Goal: Information Seeking & Learning: Find specific fact

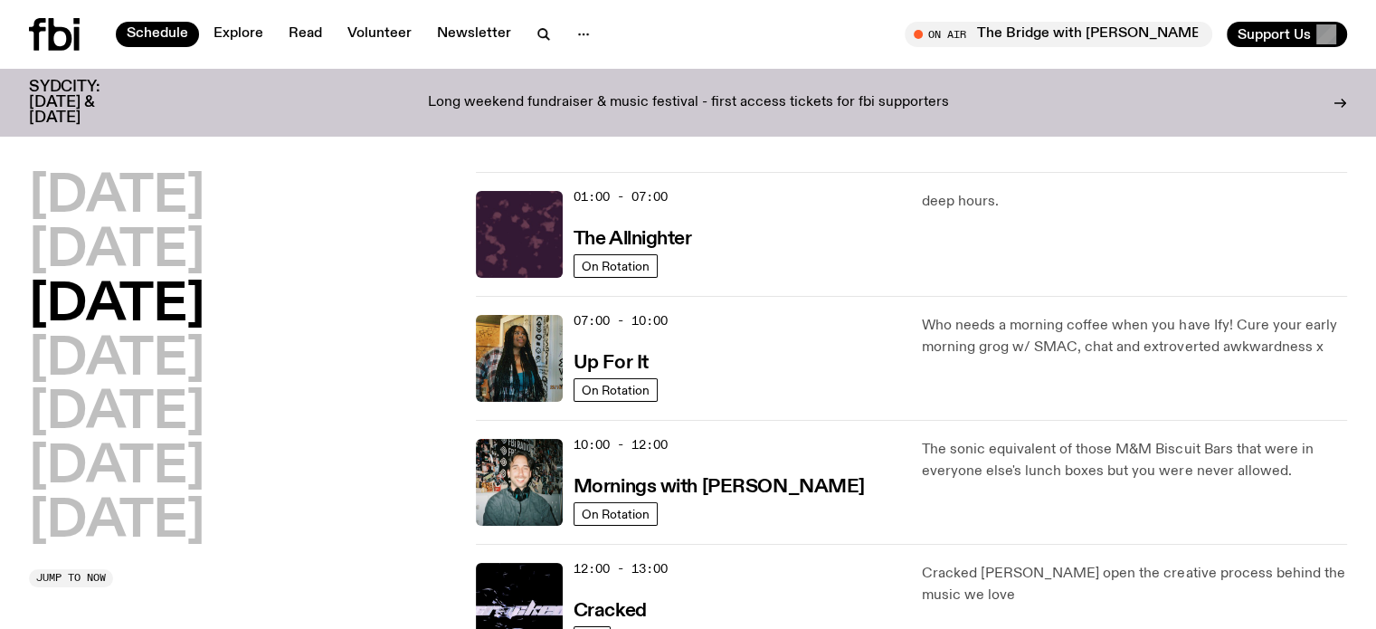
click at [126, 309] on h2 "Wednesday" at bounding box center [117, 306] width 176 height 51
click at [205, 302] on h2 "Wednesday" at bounding box center [117, 306] width 176 height 51
click at [170, 245] on h2 "Tuesday" at bounding box center [117, 251] width 176 height 51
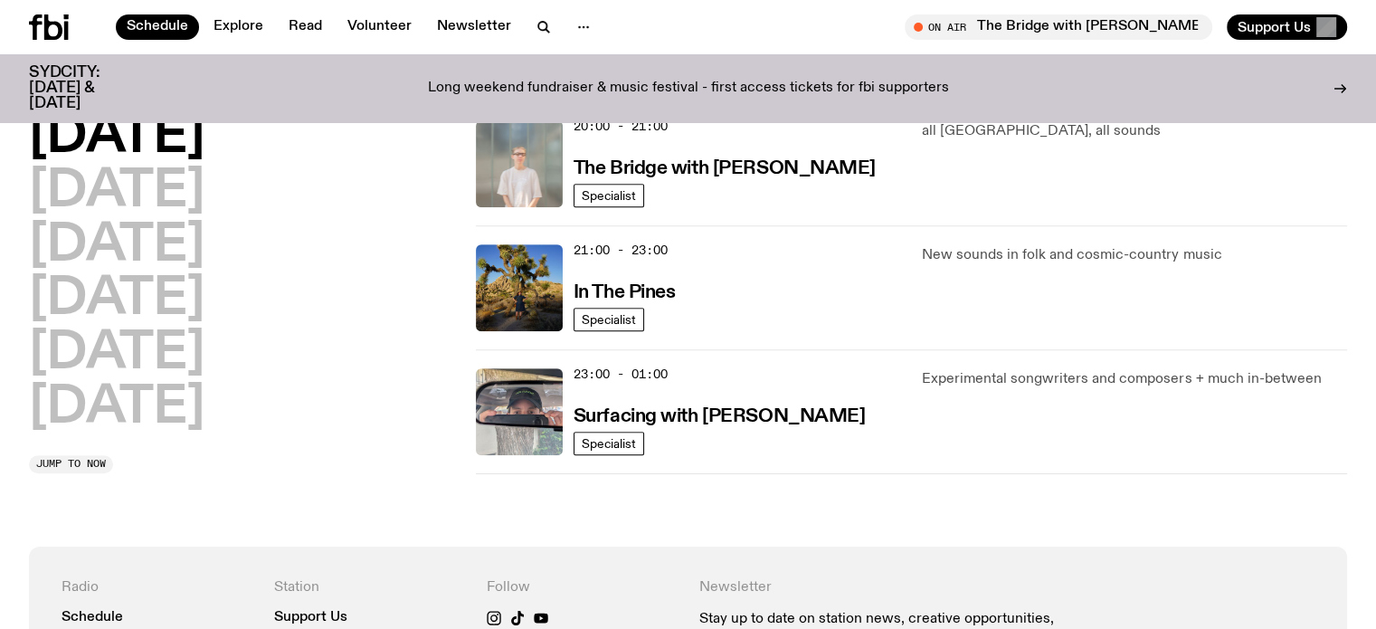
scroll to position [956, 0]
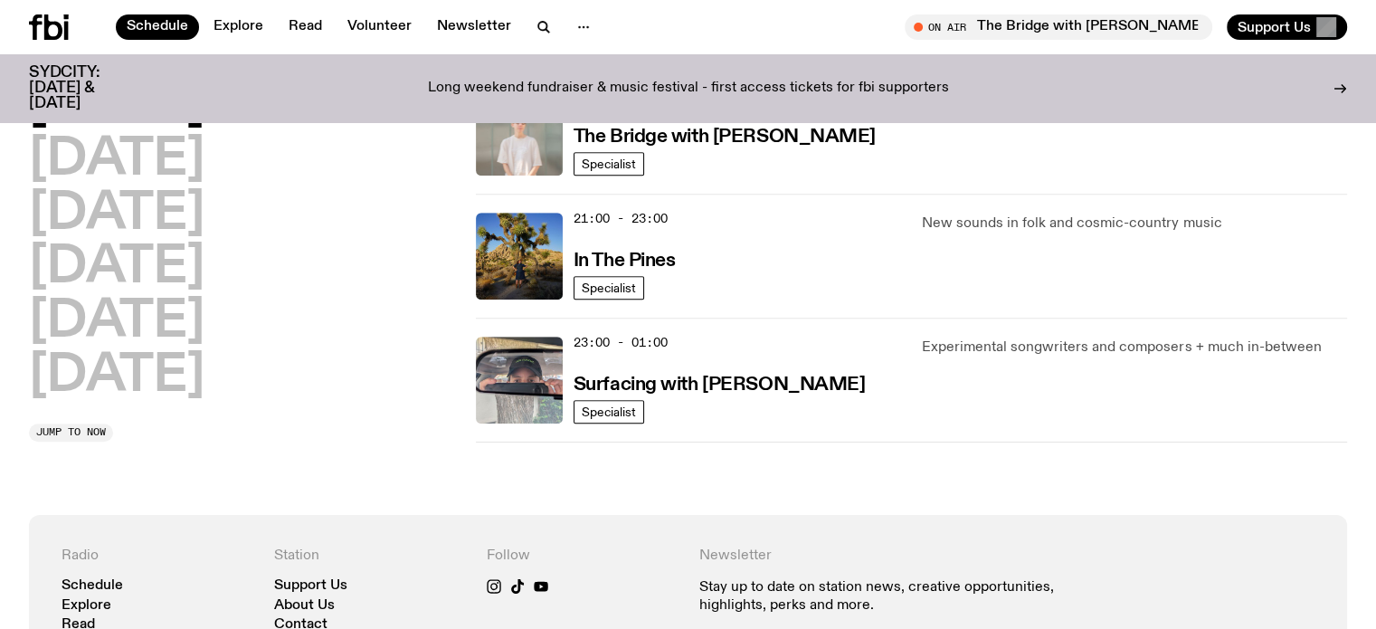
click at [416, 353] on div "Monday Tuesday Wednesday Thursday Friday Saturday Sunday" at bounding box center [241, 214] width 425 height 376
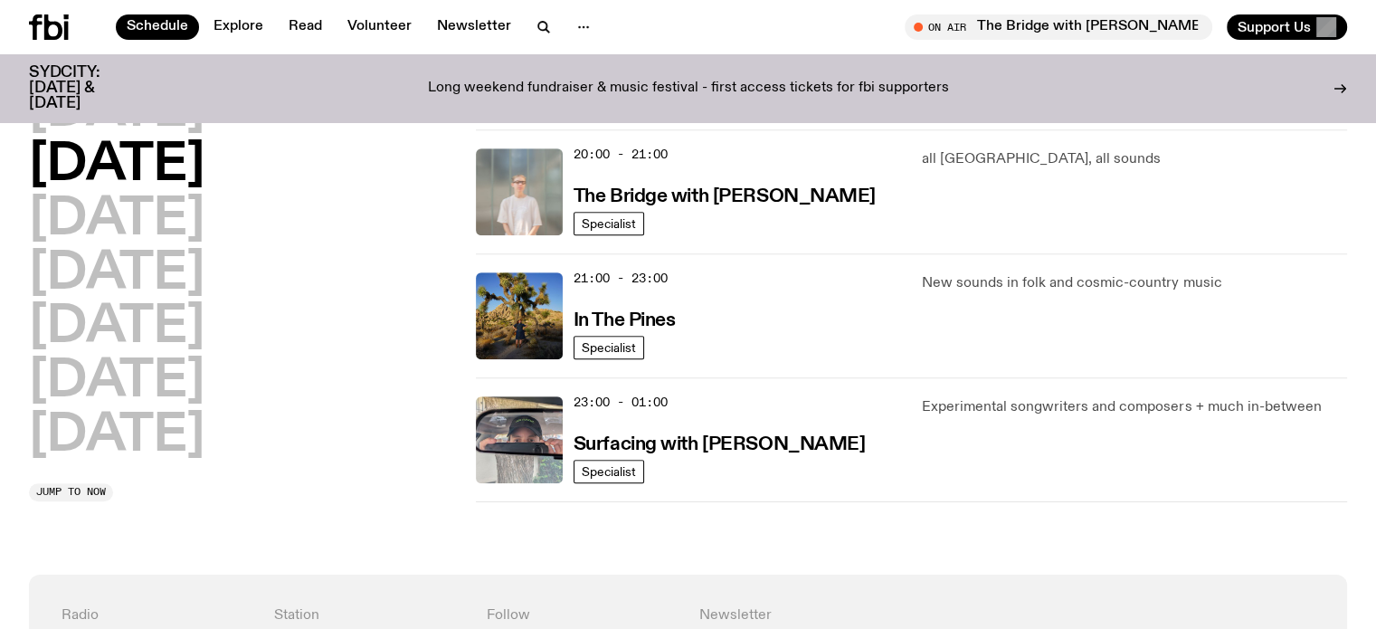
scroll to position [865, 0]
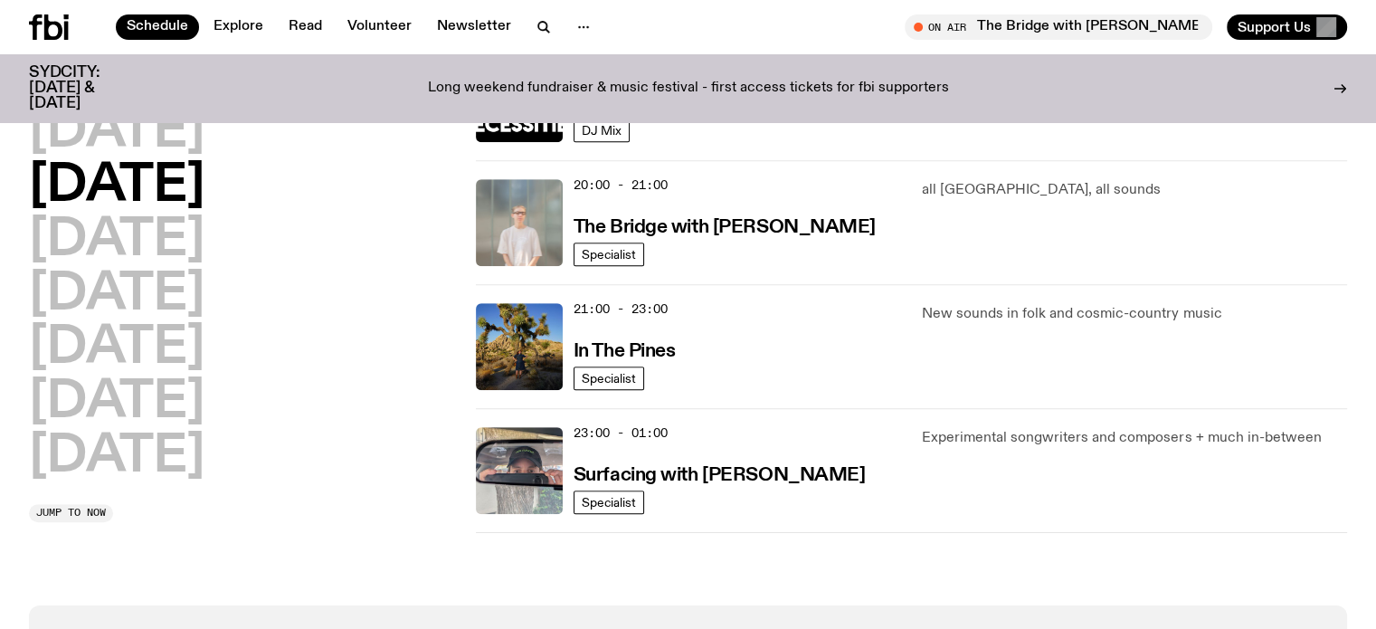
drag, startPoint x: 601, startPoint y: 356, endPoint x: 384, endPoint y: 438, distance: 232.3
click at [384, 438] on div "Monday Tuesday Wednesday Thursday Friday Saturday Sunday" at bounding box center [241, 295] width 425 height 376
click at [374, 503] on div "Monday Tuesday Wednesday Thursday Friday Saturday Sunday Jump to now" at bounding box center [241, 315] width 425 height 416
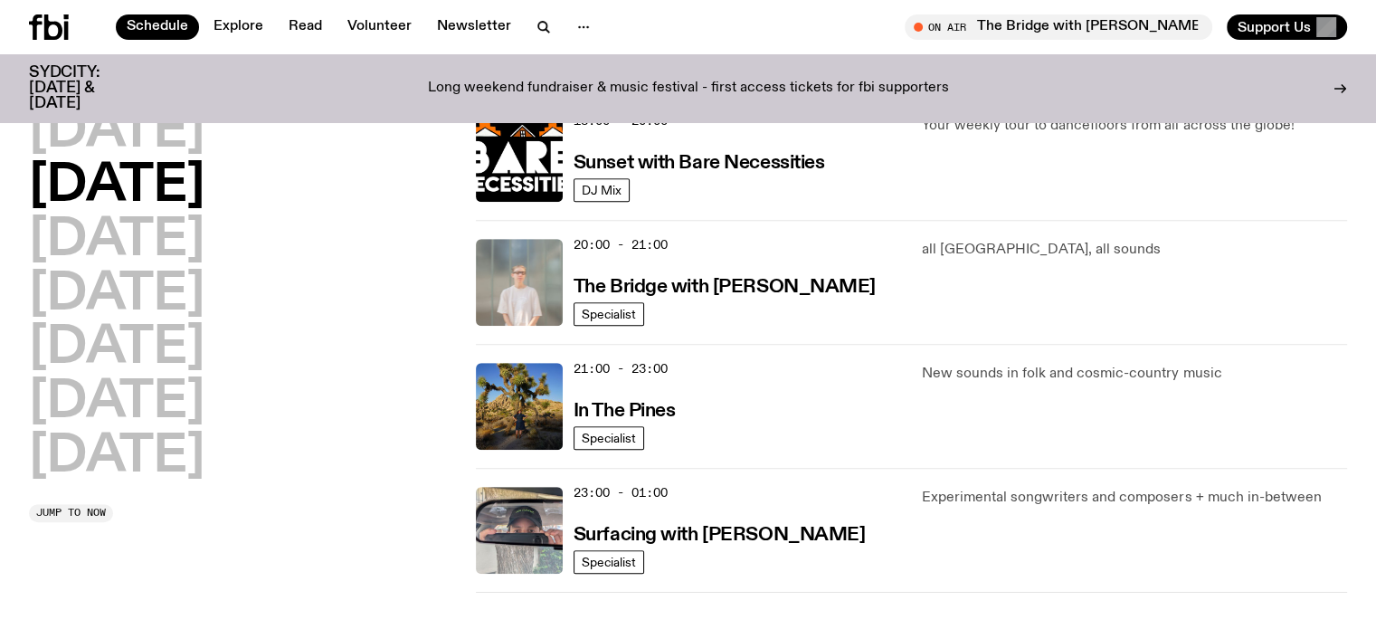
scroll to position [775, 0]
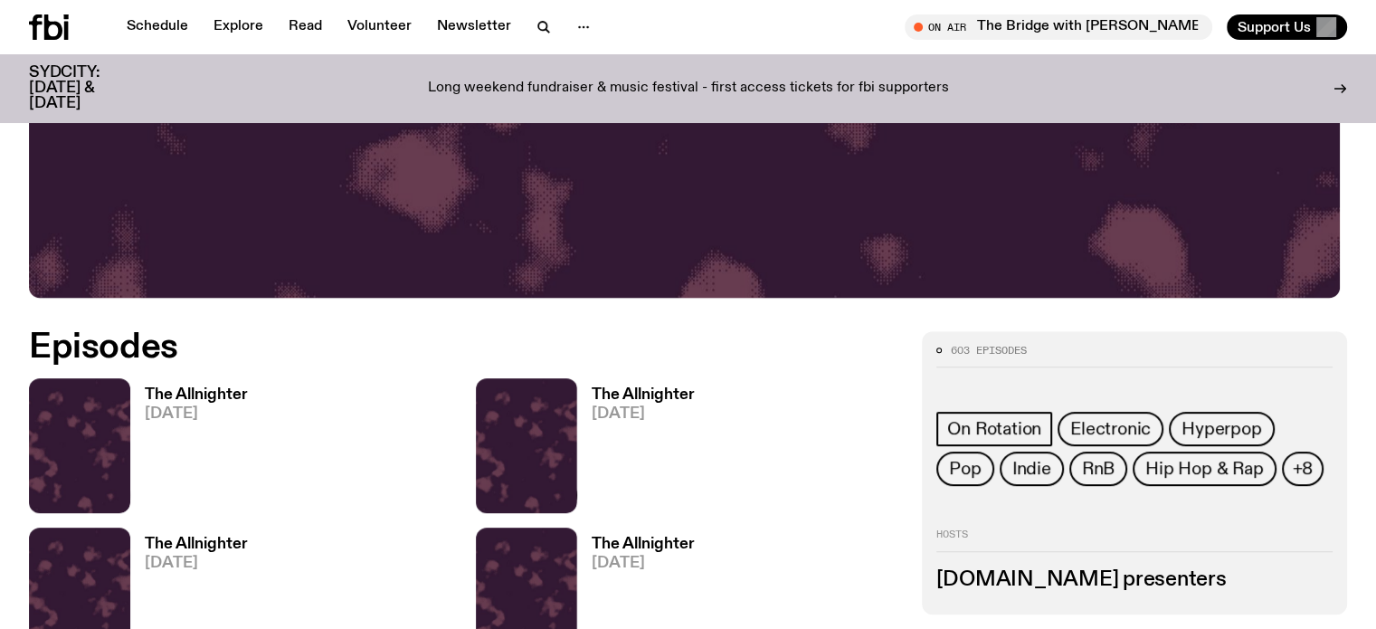
scroll to position [801, 0]
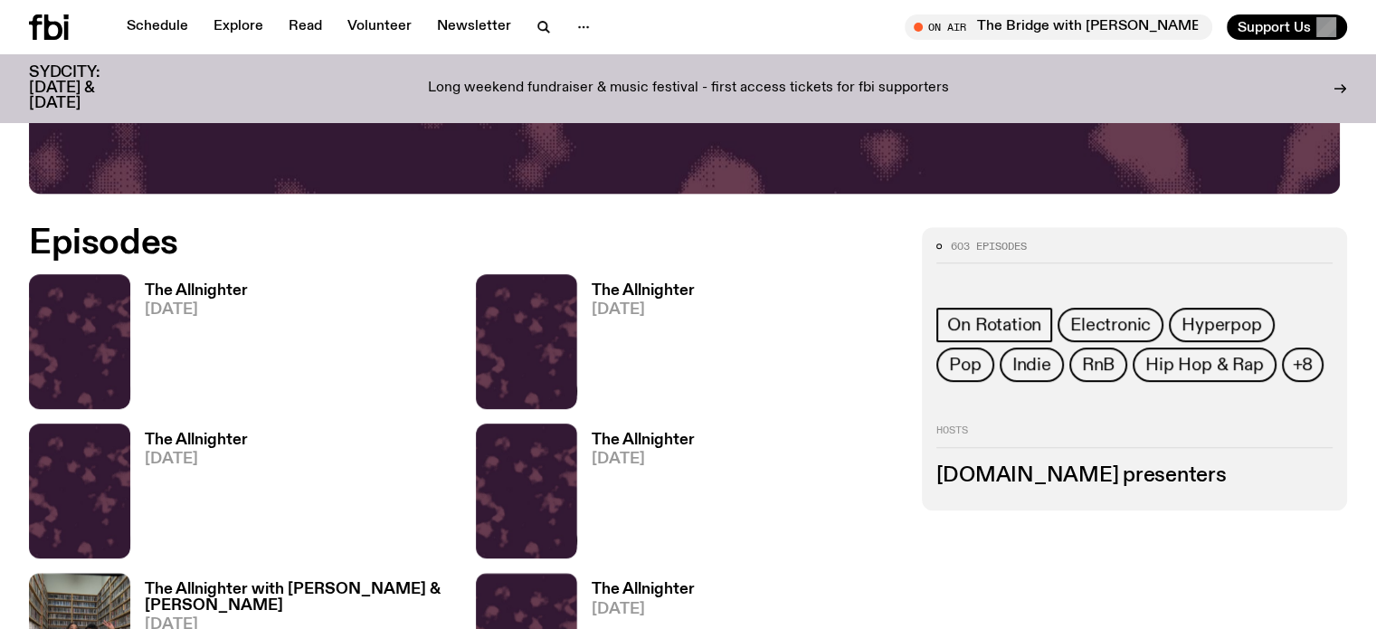
click at [178, 285] on h3 "The Allnighter" at bounding box center [196, 290] width 103 height 15
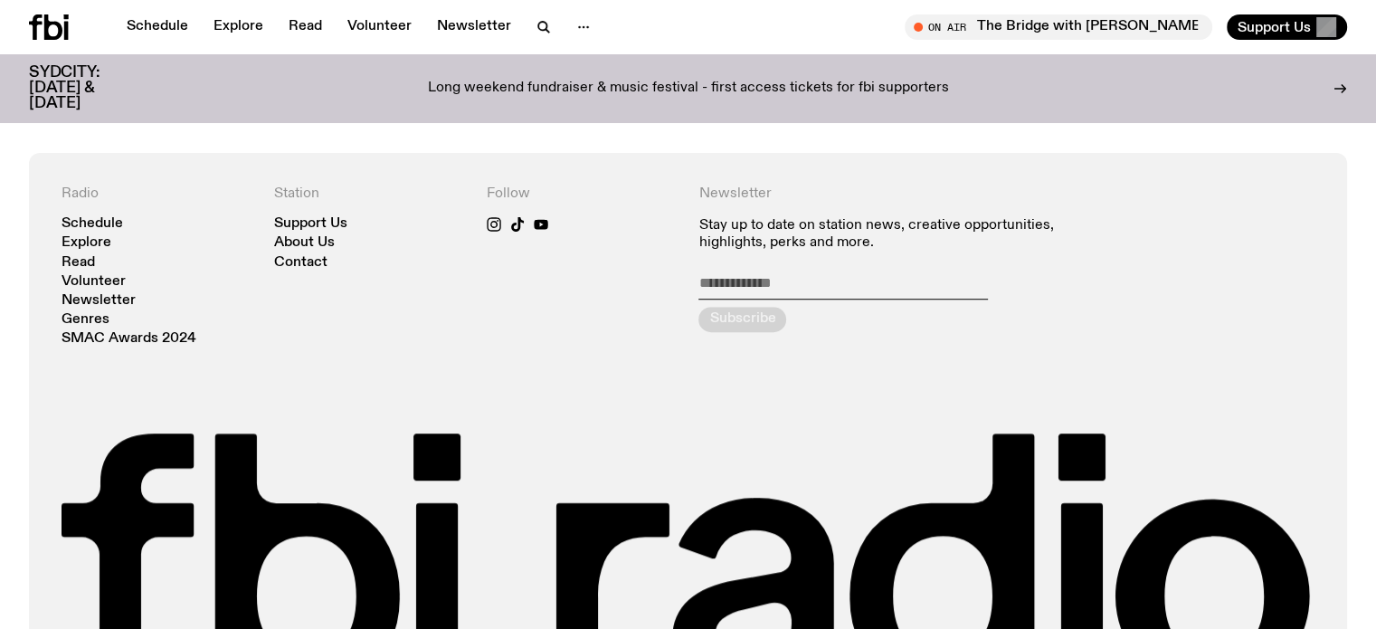
scroll to position [808, 0]
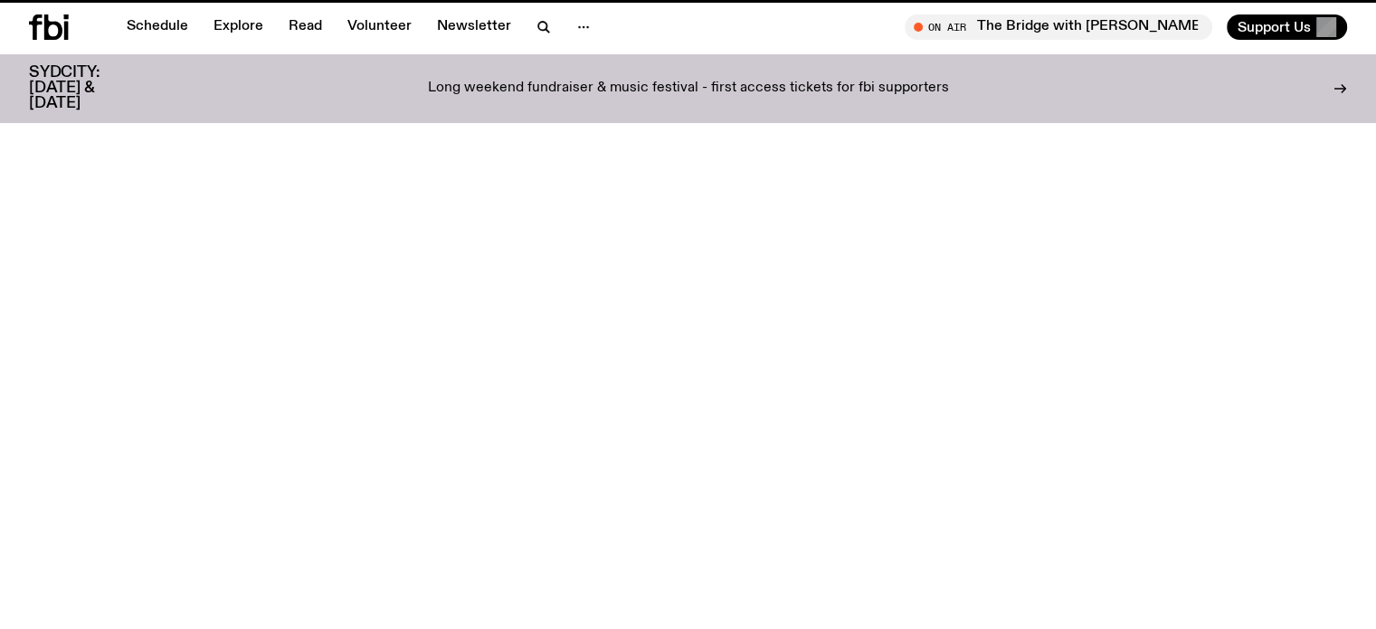
scroll to position [801, 0]
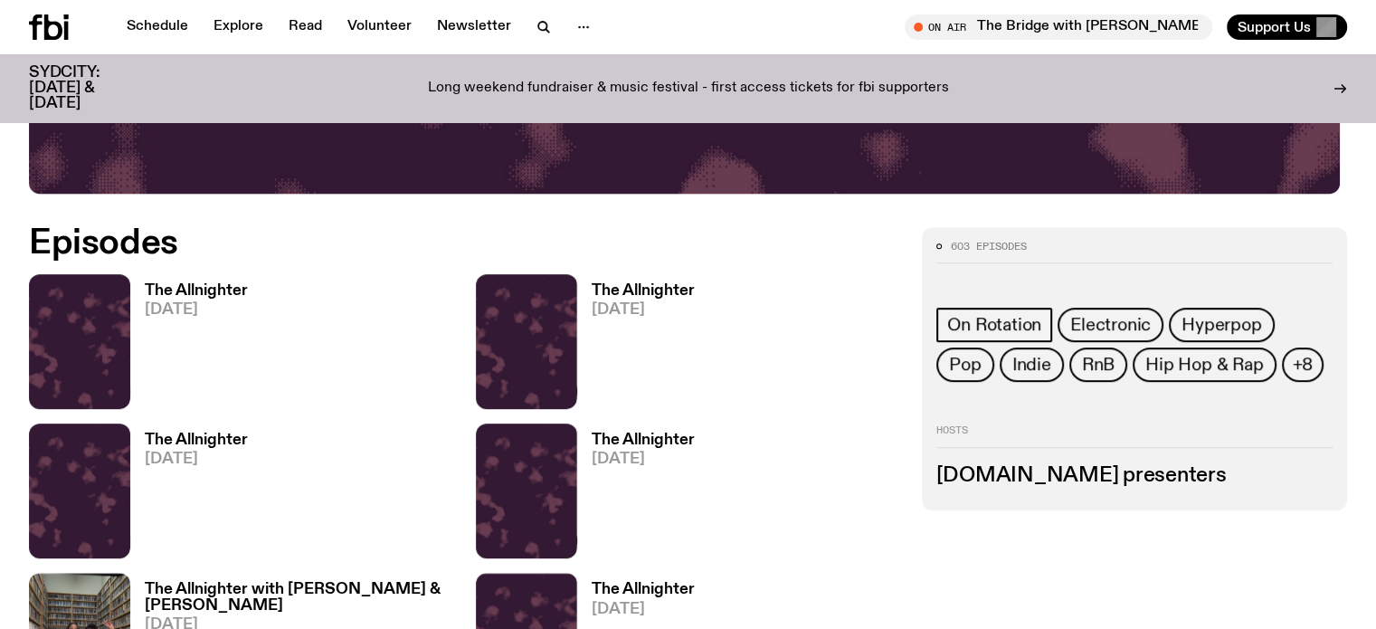
click at [201, 283] on h3 "The Allnighter" at bounding box center [196, 290] width 103 height 15
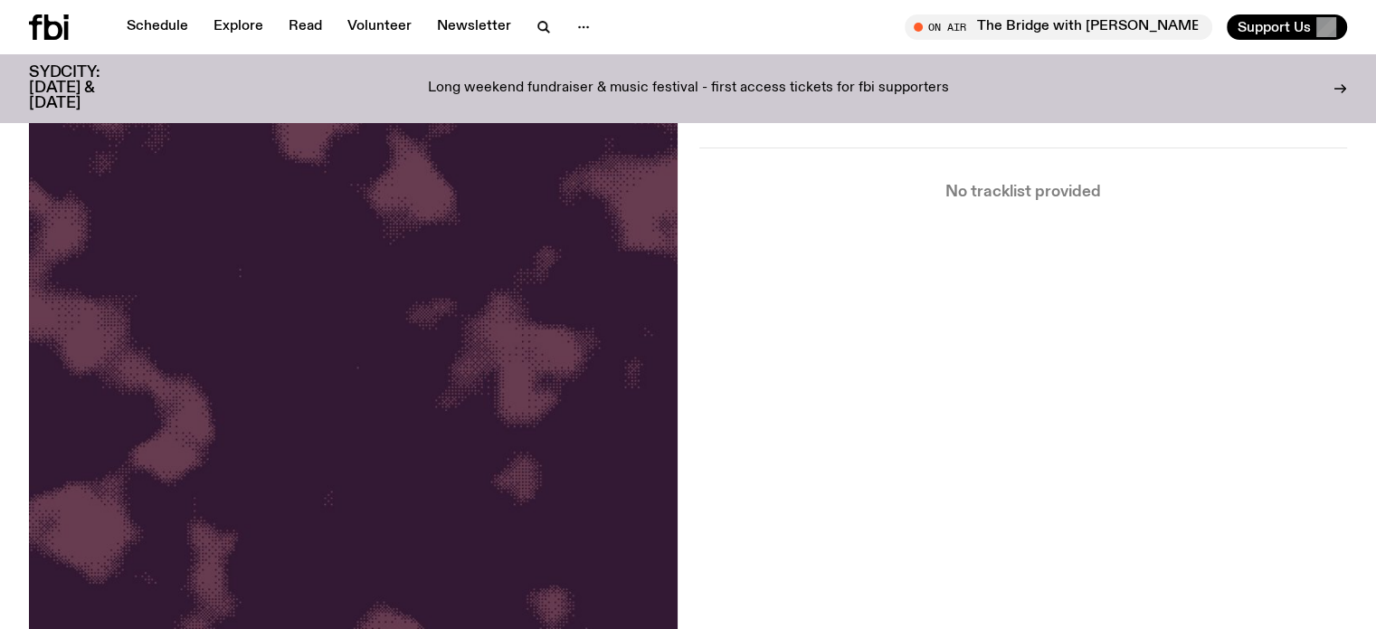
scroll to position [351, 0]
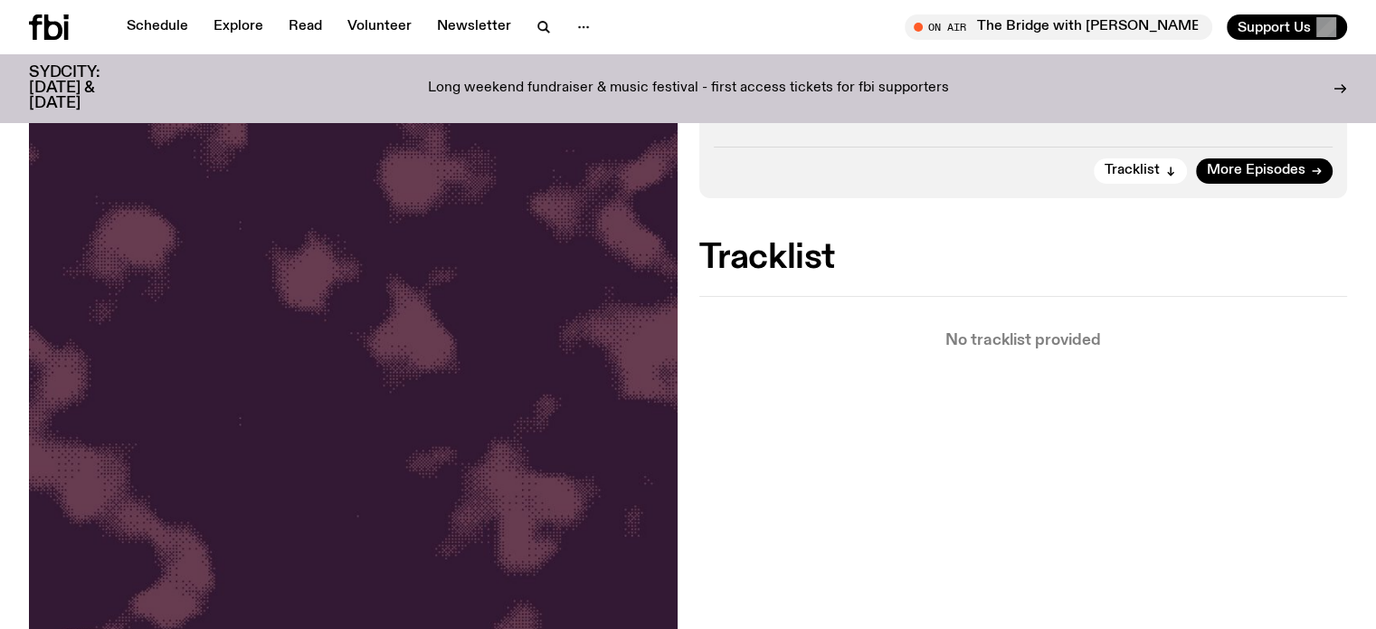
click at [780, 255] on h2 "Tracklist" at bounding box center [1023, 258] width 649 height 33
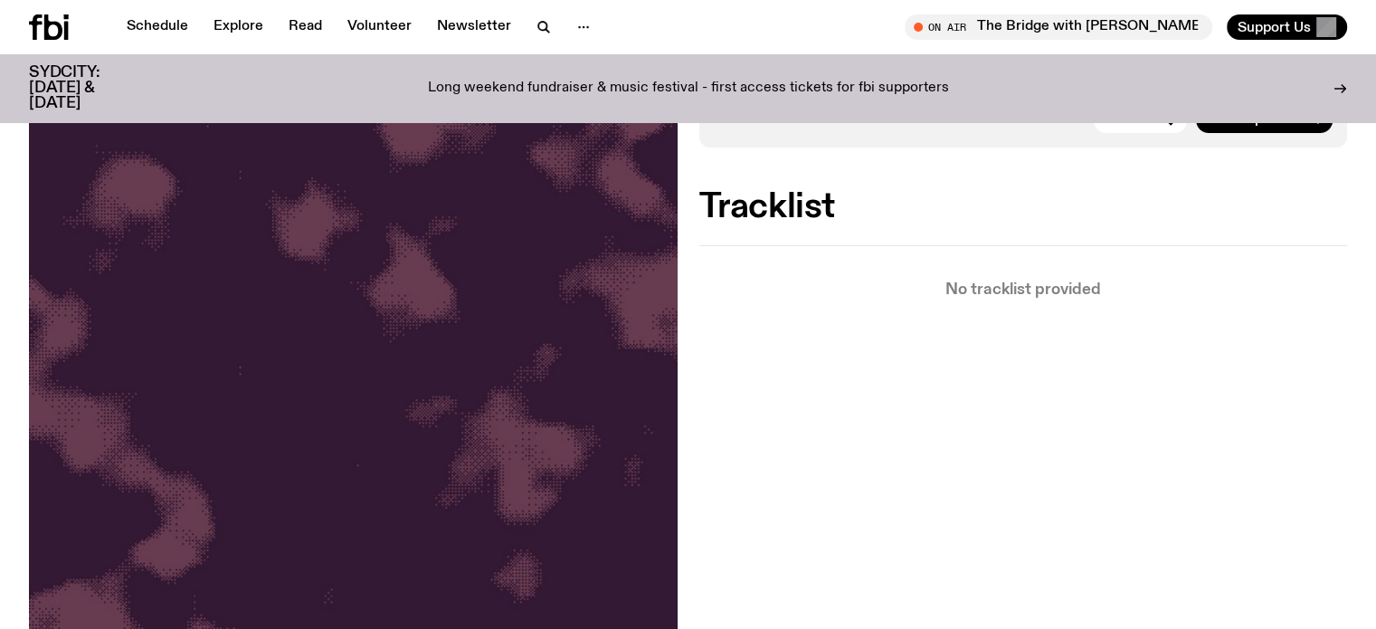
scroll to position [401, 0]
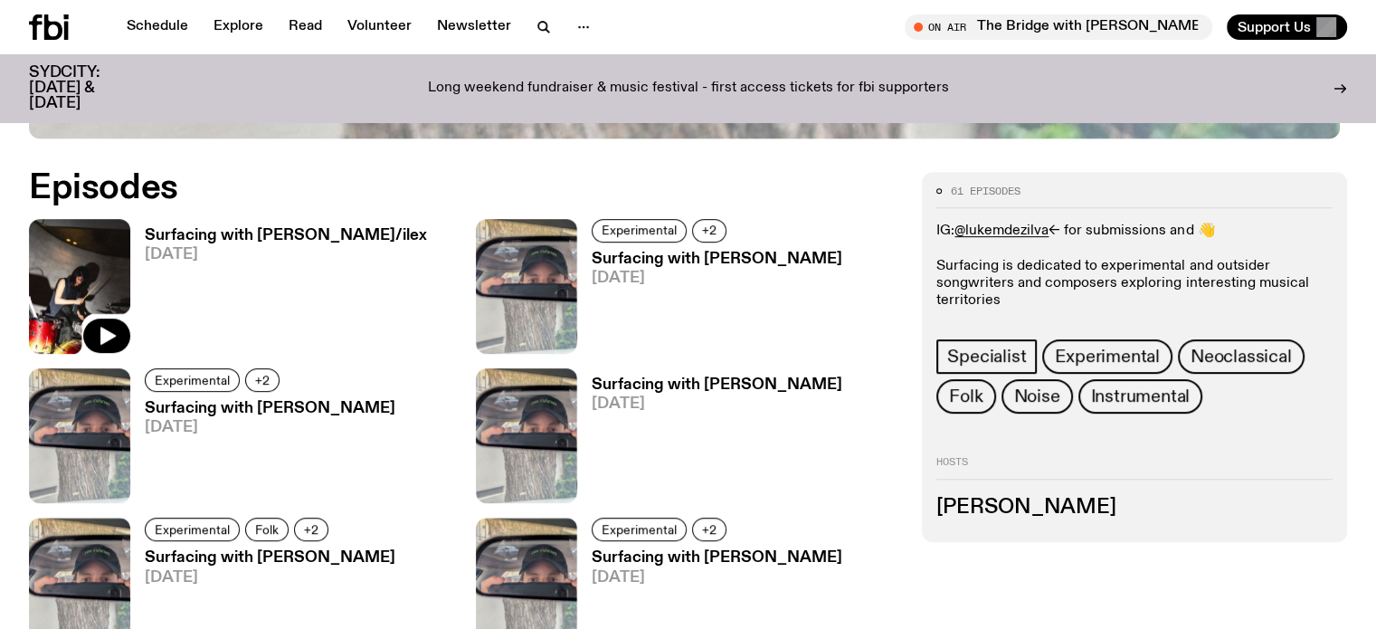
scroll to position [718, 0]
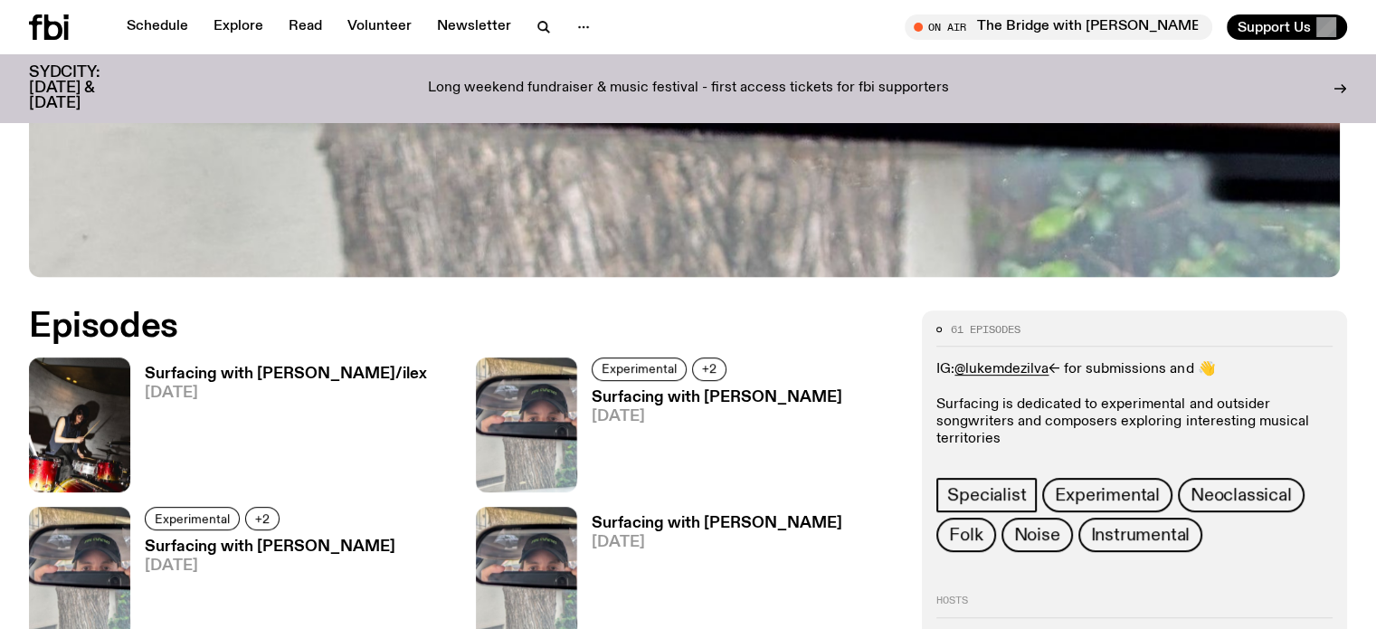
click at [237, 367] on h3 "Surfacing with [PERSON_NAME]/ilex" at bounding box center [286, 373] width 282 height 15
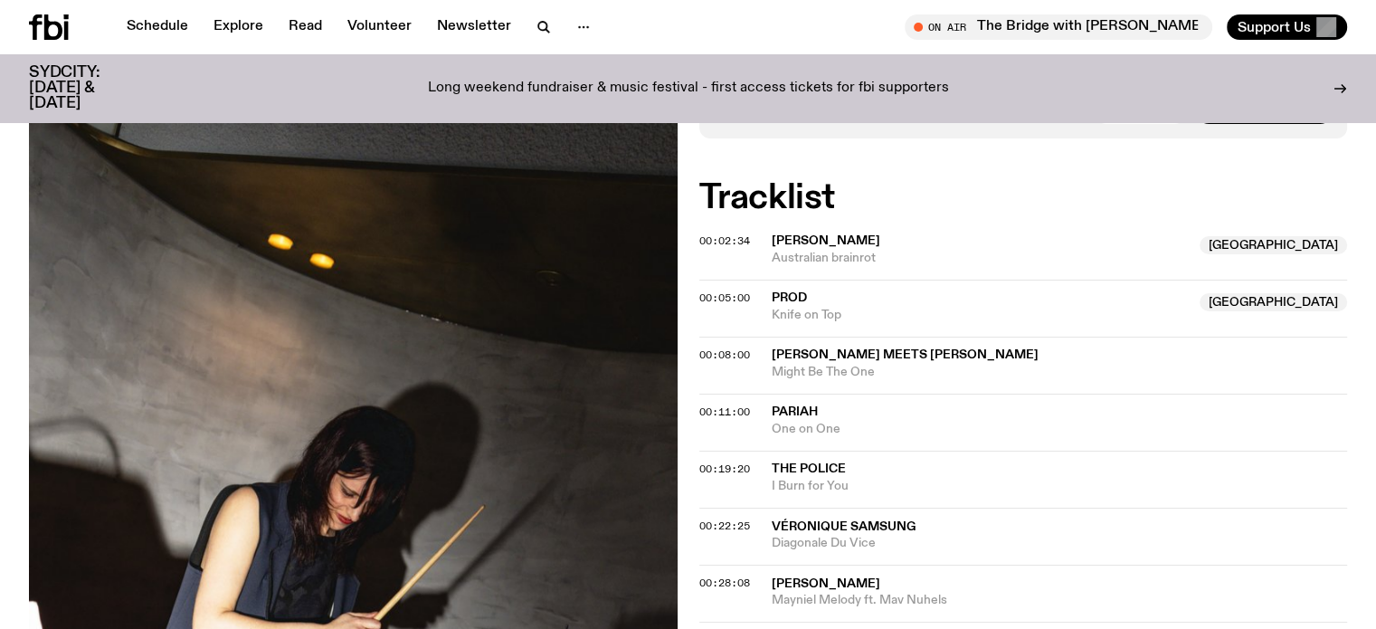
scroll to position [623, 0]
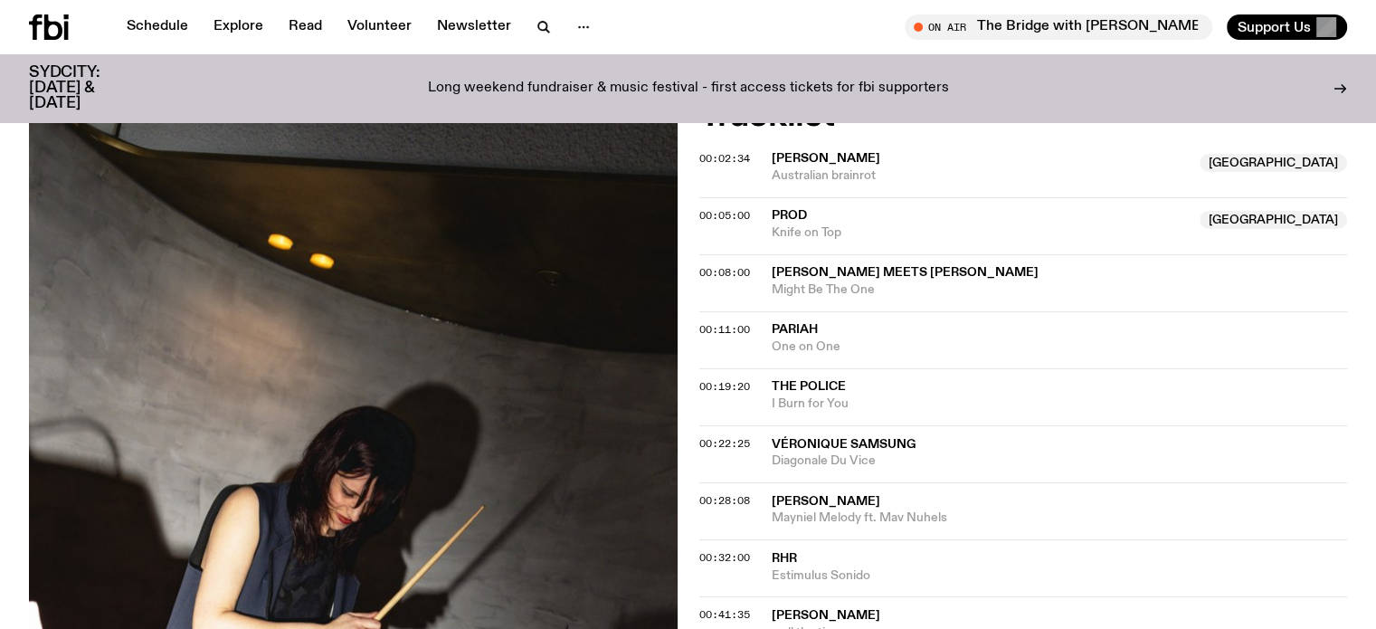
scroll to position [894, 0]
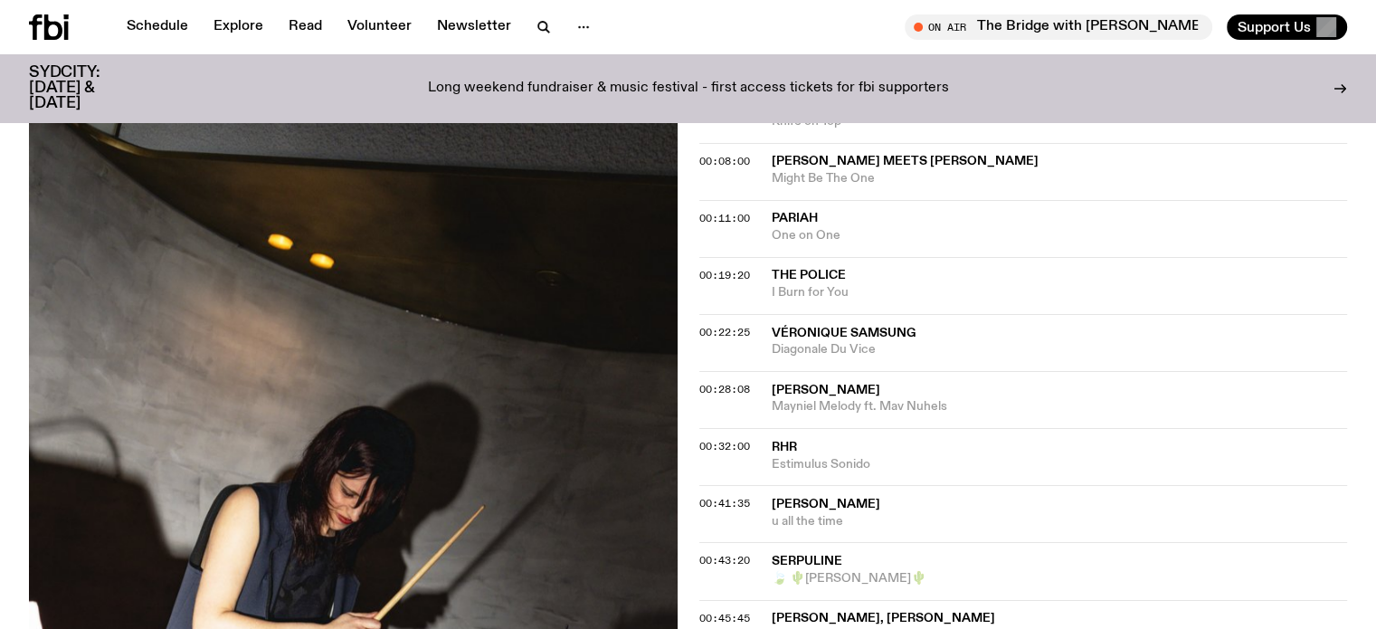
drag, startPoint x: 0, startPoint y: 337, endPoint x: 63, endPoint y: 373, distance: 73.0
click at [0, 337] on div "Aired on 26.08.25 , 6:30pm Specialist Holly fills in while Luke is away this we…" at bounding box center [688, 533] width 1376 height 1993
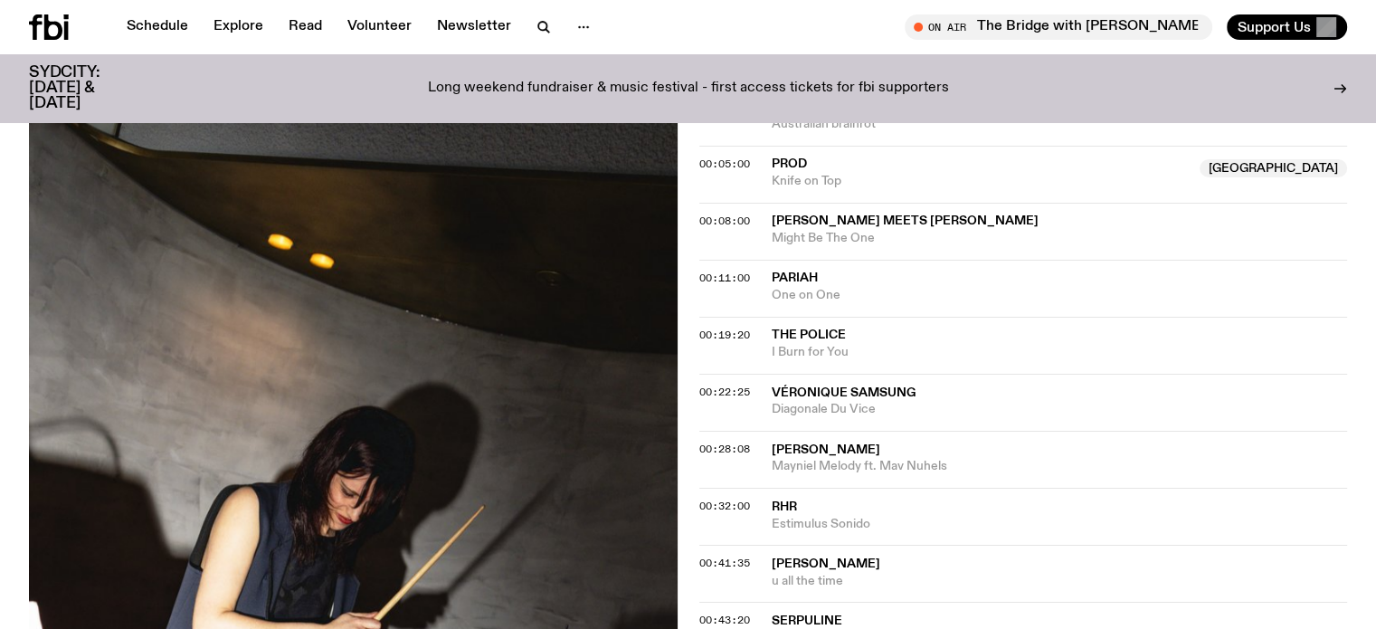
scroll to position [804, 0]
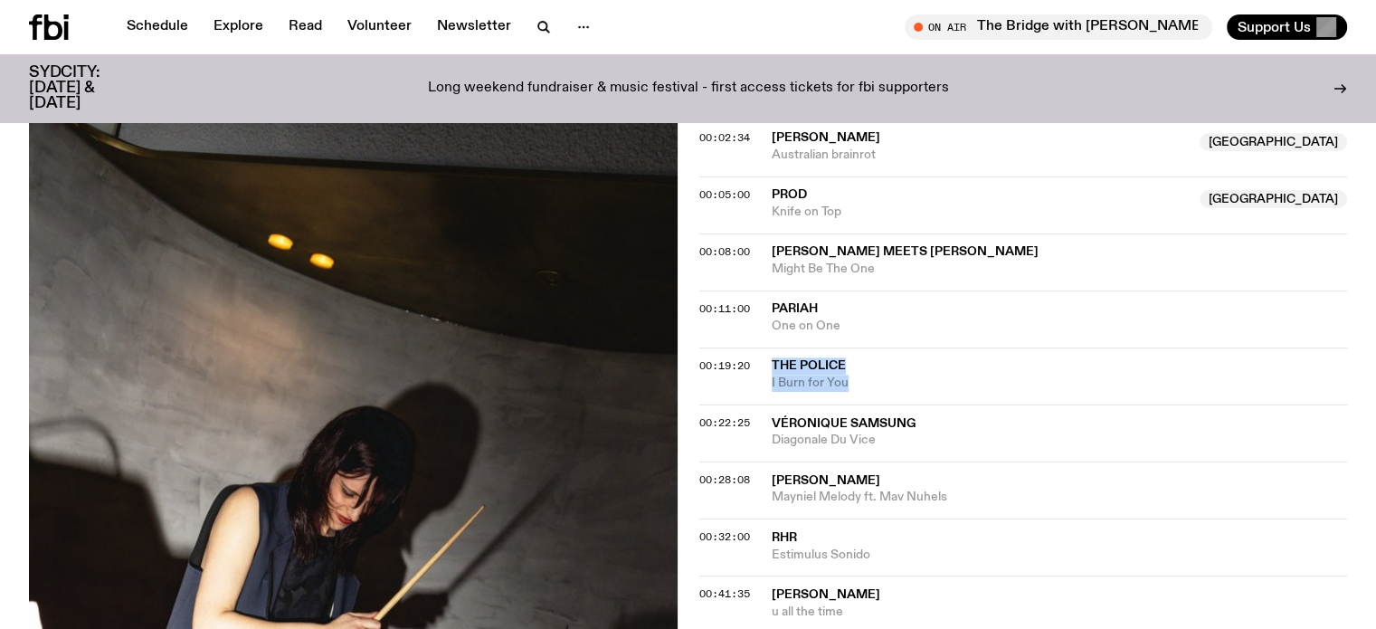
drag, startPoint x: 766, startPoint y: 260, endPoint x: 858, endPoint y: 277, distance: 93.0
click at [858, 404] on div "00:19:20 The Police I Burn for You" at bounding box center [1023, 432] width 649 height 57
copy div "The Police I Burn for You"
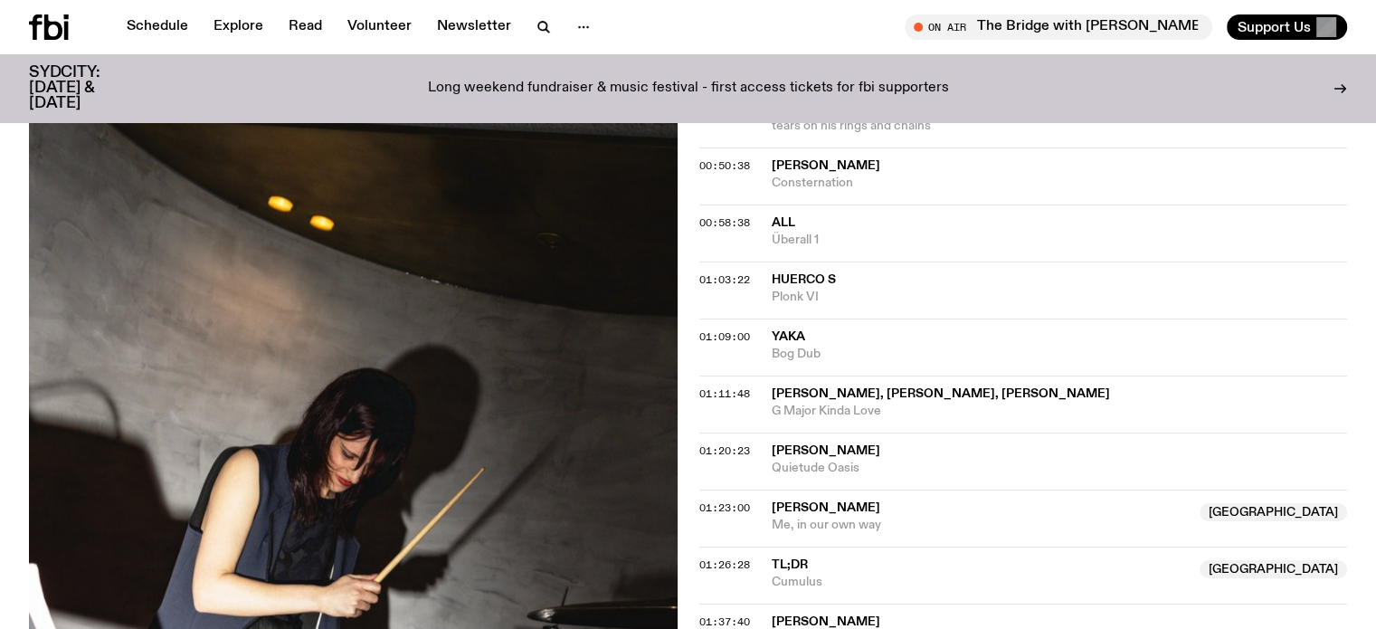
scroll to position [1347, 0]
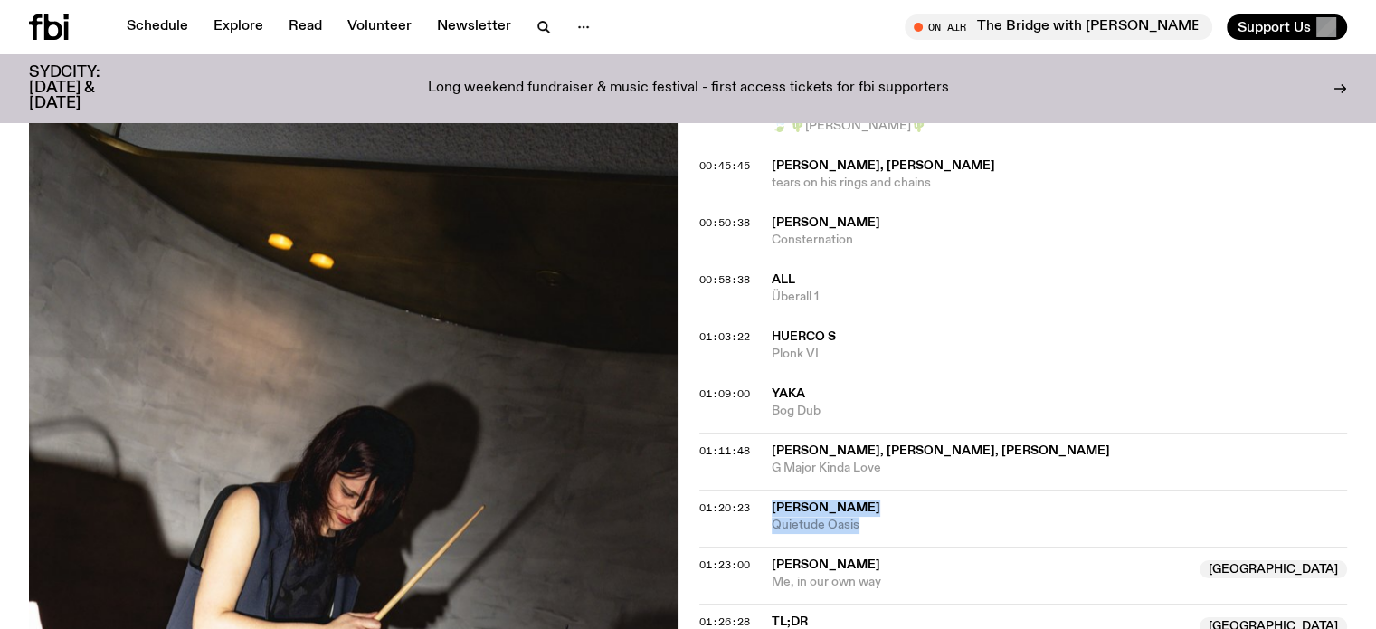
drag, startPoint x: 767, startPoint y: 401, endPoint x: 871, endPoint y: 418, distance: 104.6
click at [871, 547] on div "01:20:23 Lee Underwood Quietude Oasis" at bounding box center [1023, 575] width 649 height 57
copy div "Lee Underwood Quietude Oasis"
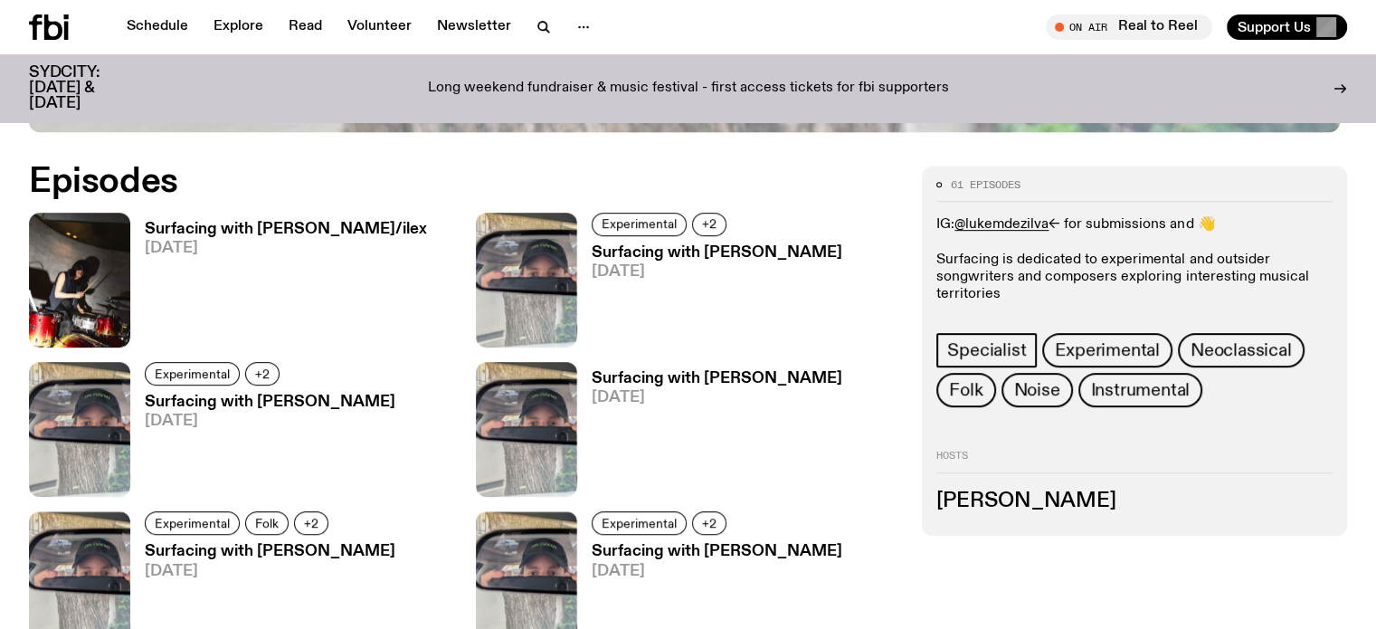
scroll to position [894, 0]
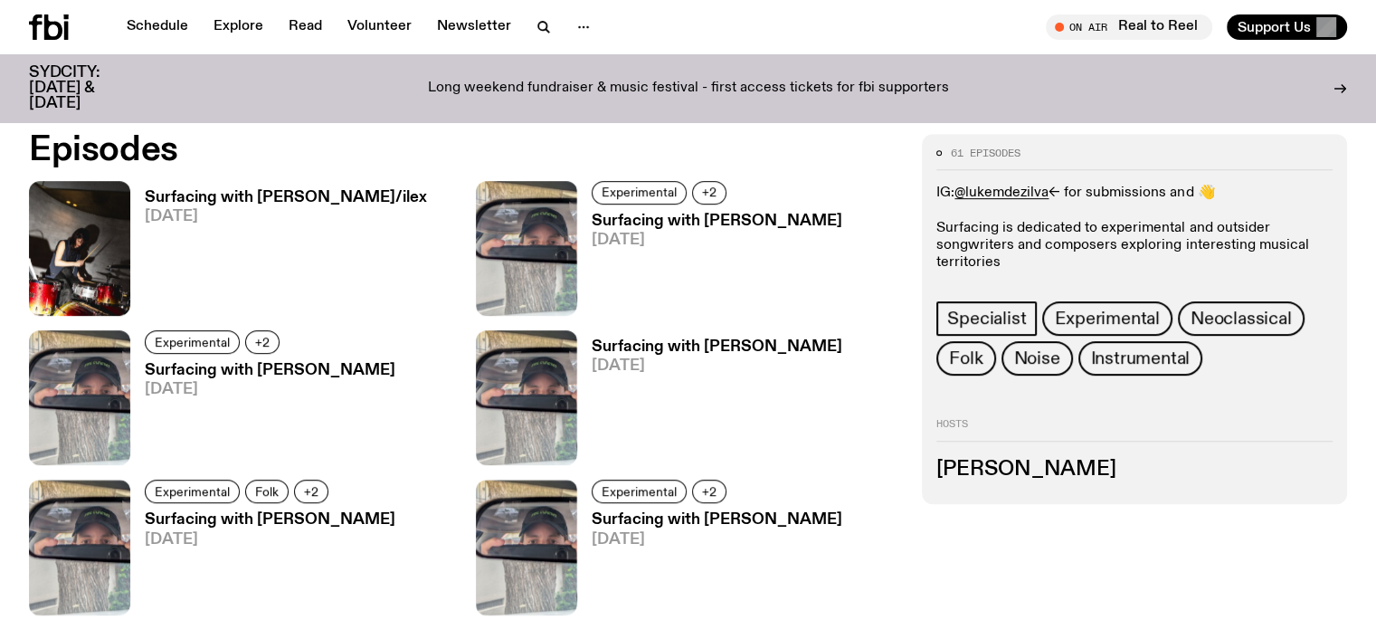
click at [216, 190] on h3 "Surfacing with [PERSON_NAME]/ilex" at bounding box center [286, 197] width 282 height 15
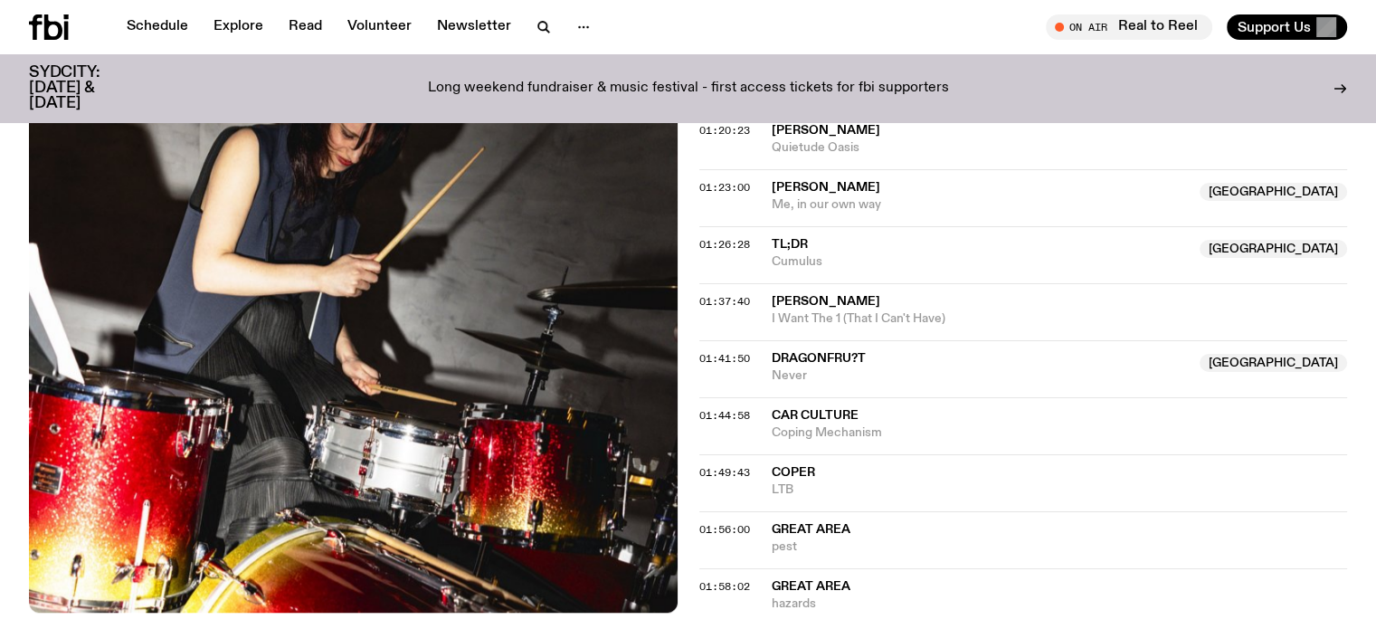
scroll to position [1884, 0]
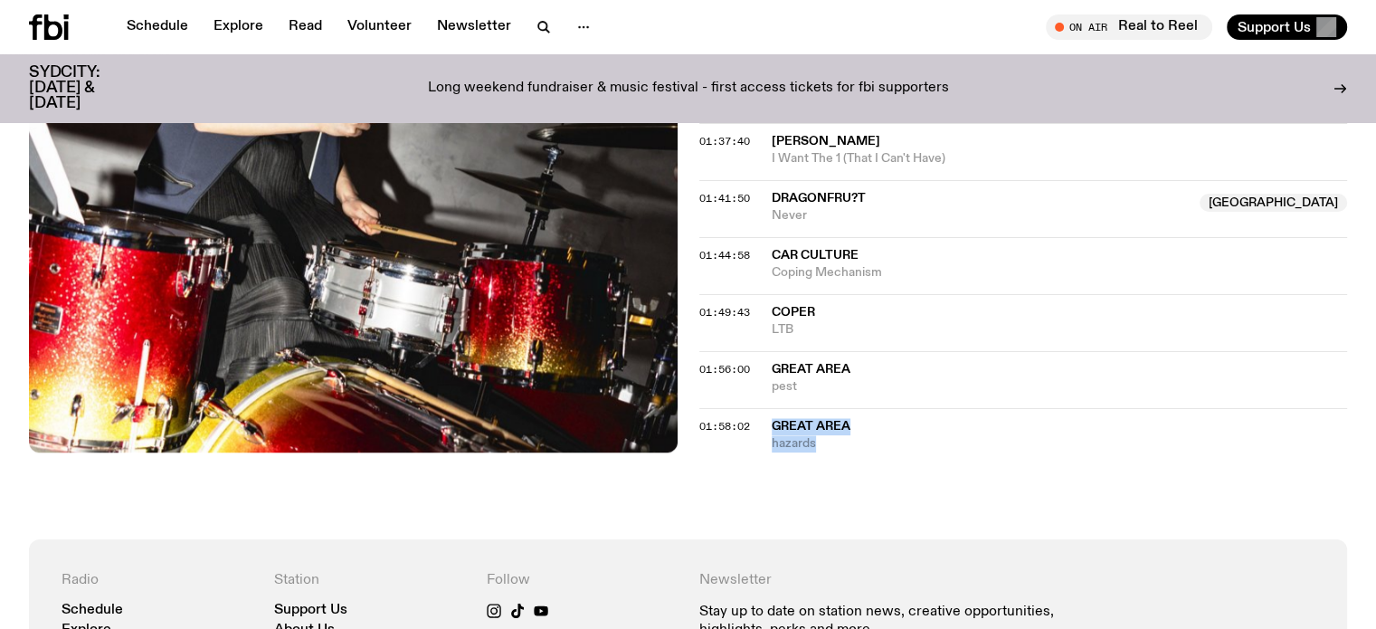
drag, startPoint x: 767, startPoint y: 323, endPoint x: 831, endPoint y: 339, distance: 65.4
click at [831, 408] on div "01:58:02 Great Area hazards" at bounding box center [1023, 430] width 649 height 44
copy div "Great Area hazards"
drag, startPoint x: 771, startPoint y: 265, endPoint x: 814, endPoint y: 285, distance: 47.0
click at [814, 361] on div "Great Area pest" at bounding box center [1060, 378] width 576 height 34
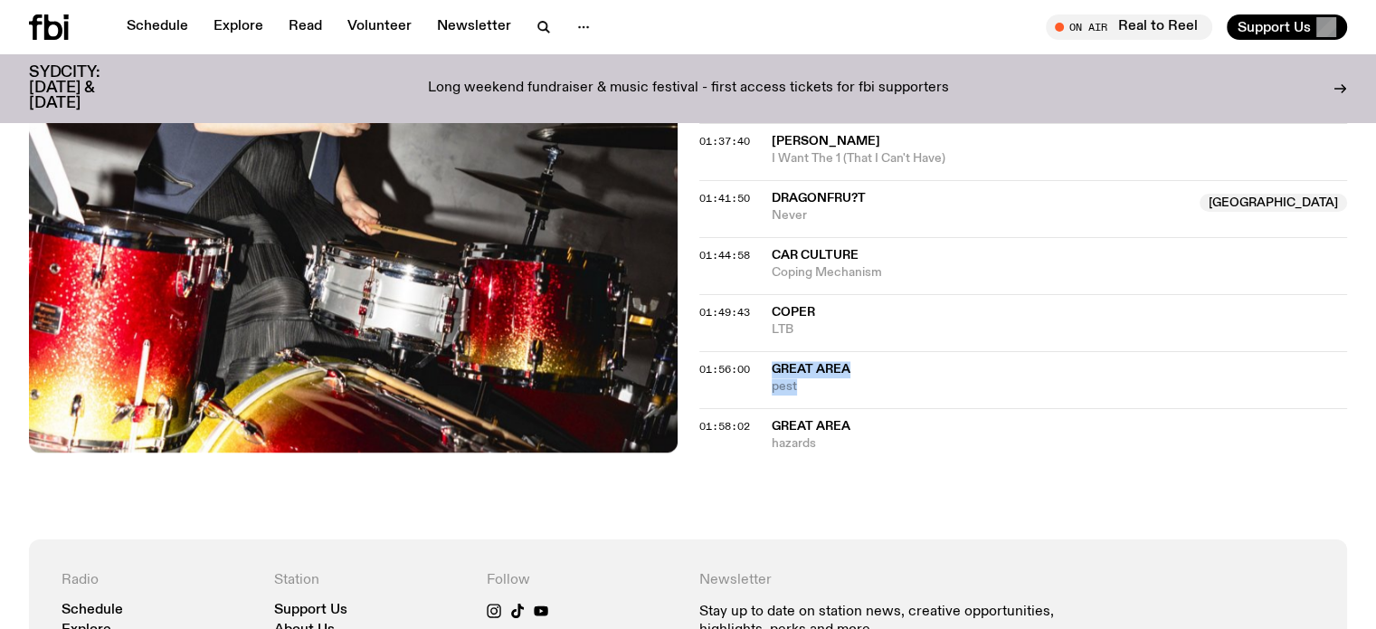
click at [796, 363] on span "Great Area" at bounding box center [811, 369] width 79 height 13
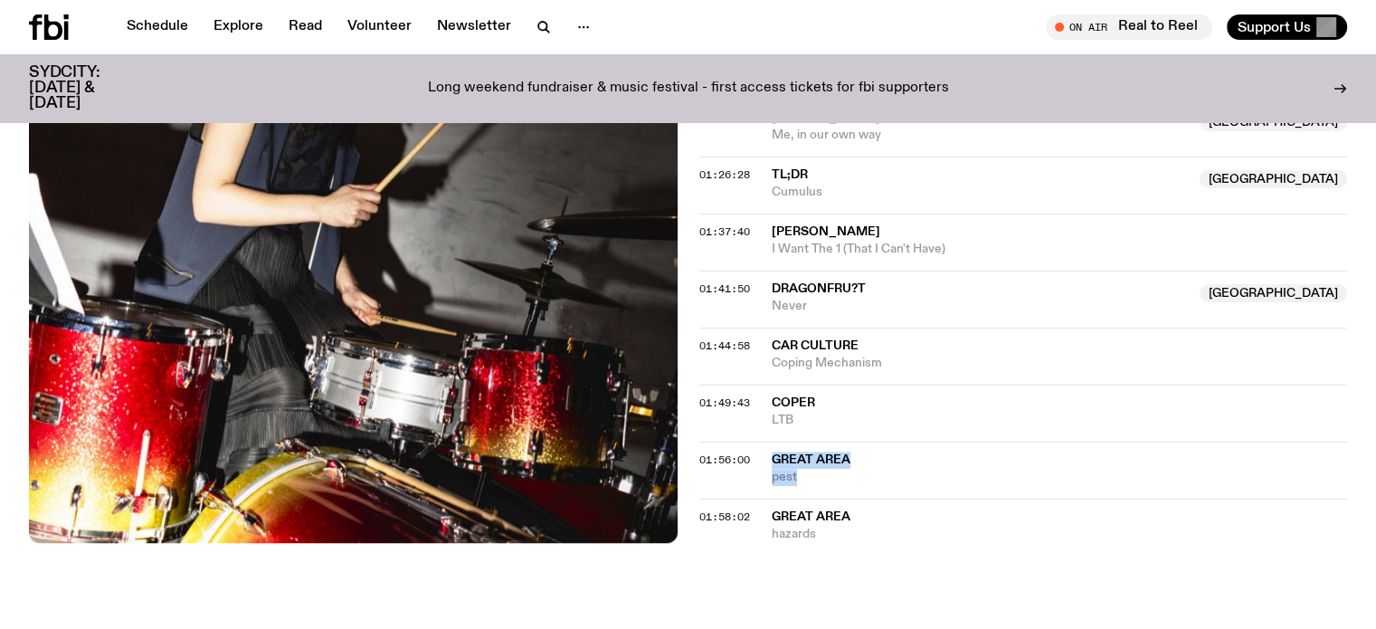
scroll to position [1703, 0]
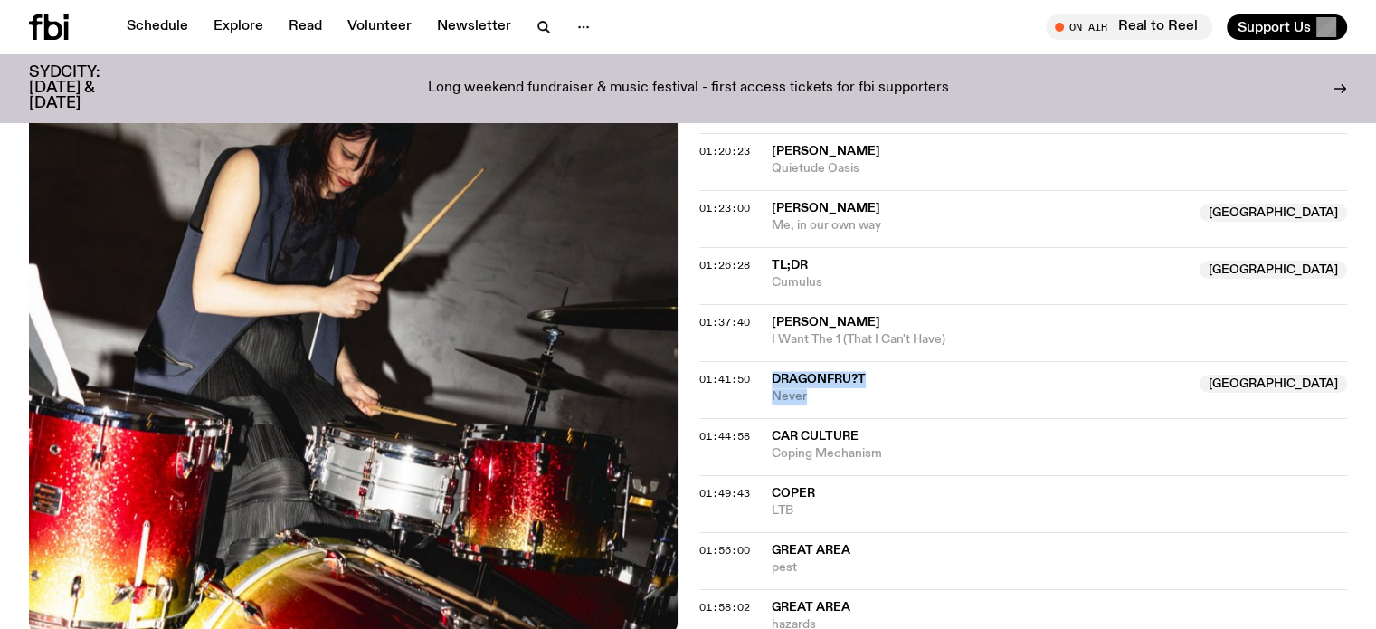
drag, startPoint x: 767, startPoint y: 271, endPoint x: 843, endPoint y: 294, distance: 79.3
click at [843, 418] on div "01:41:50 Dragonfru?t Australia Never Australia" at bounding box center [1023, 446] width 649 height 57
copy div "Dragonfru?t Australia Never"
drag, startPoint x: 771, startPoint y: 213, endPoint x: 966, endPoint y: 252, distance: 198.6
click at [966, 361] on div "01:37:40 Jack Ladder I Want The 1 (That I Can't Have)" at bounding box center [1023, 389] width 649 height 57
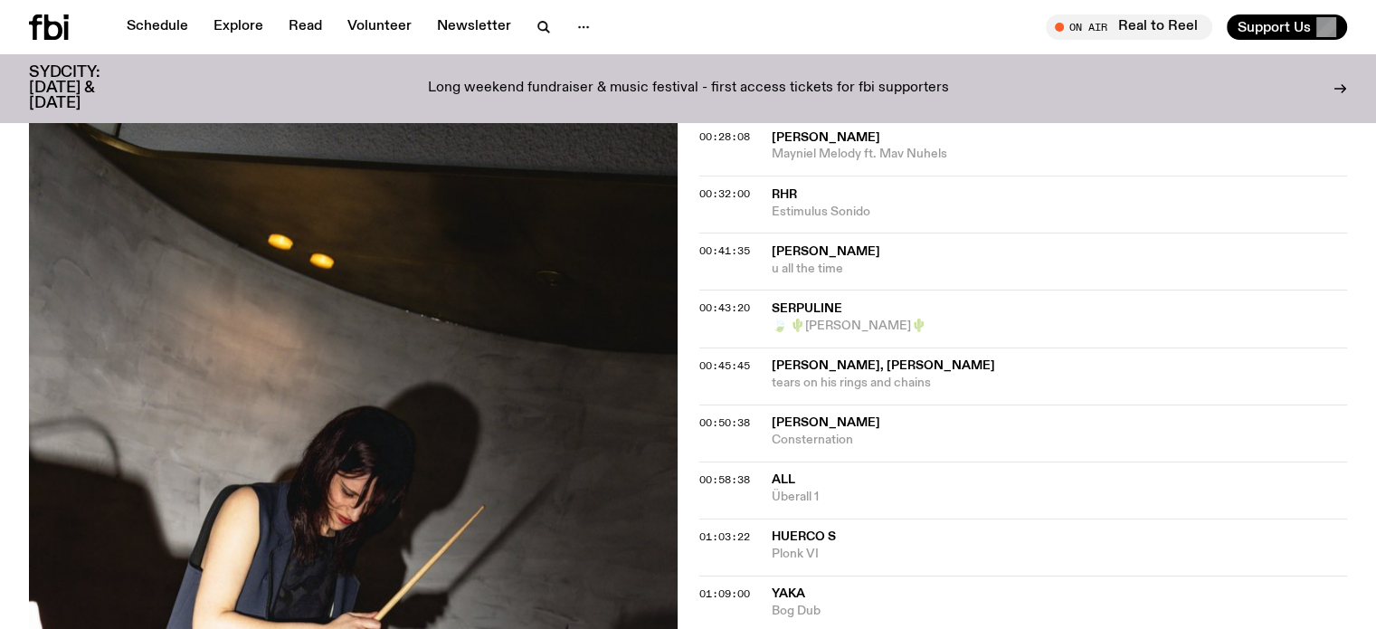
scroll to position [979, 0]
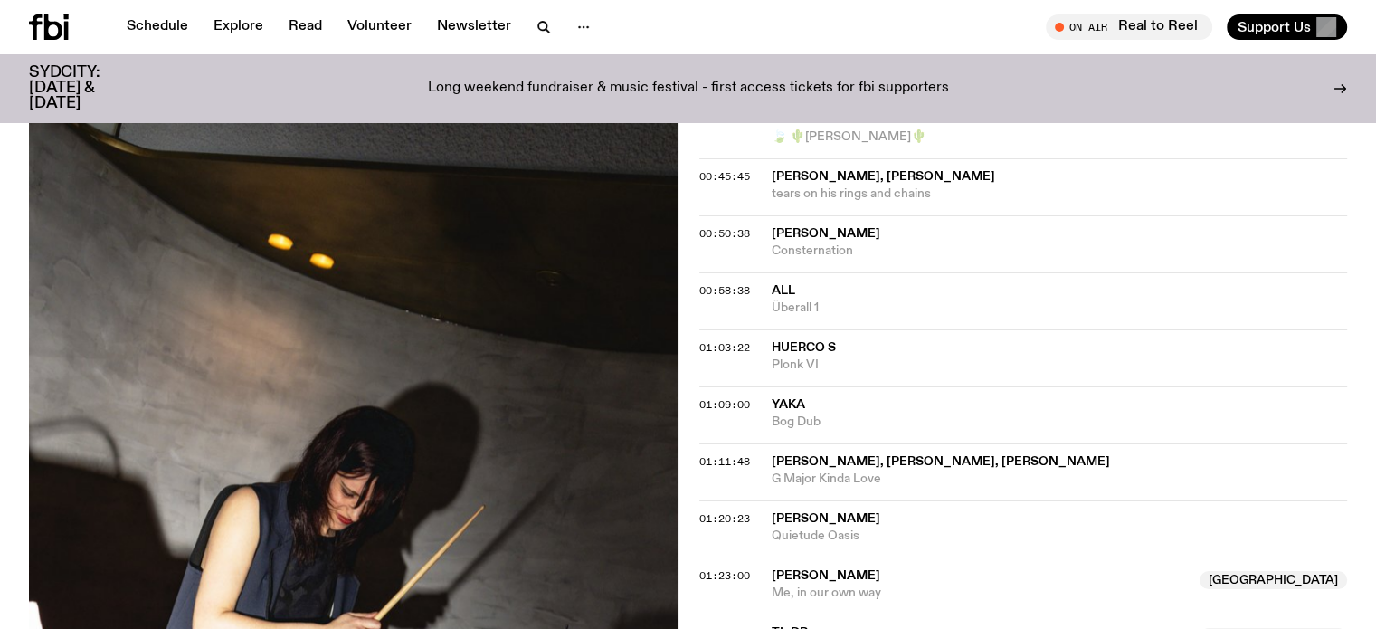
scroll to position [1442, 0]
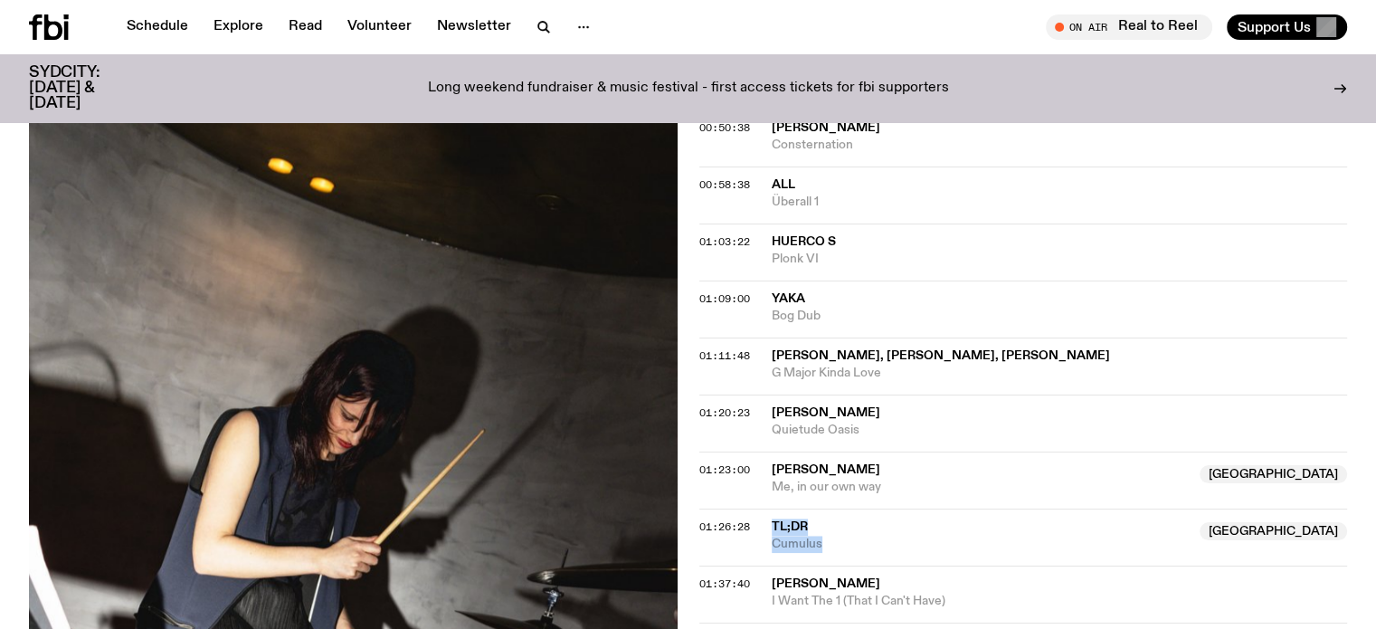
drag, startPoint x: 771, startPoint y: 421, endPoint x: 843, endPoint y: 437, distance: 74.2
click at [843, 519] on div "TL;DR Australia Cumulus" at bounding box center [981, 536] width 418 height 34
copy div "TL;DR Australia Cumulus"
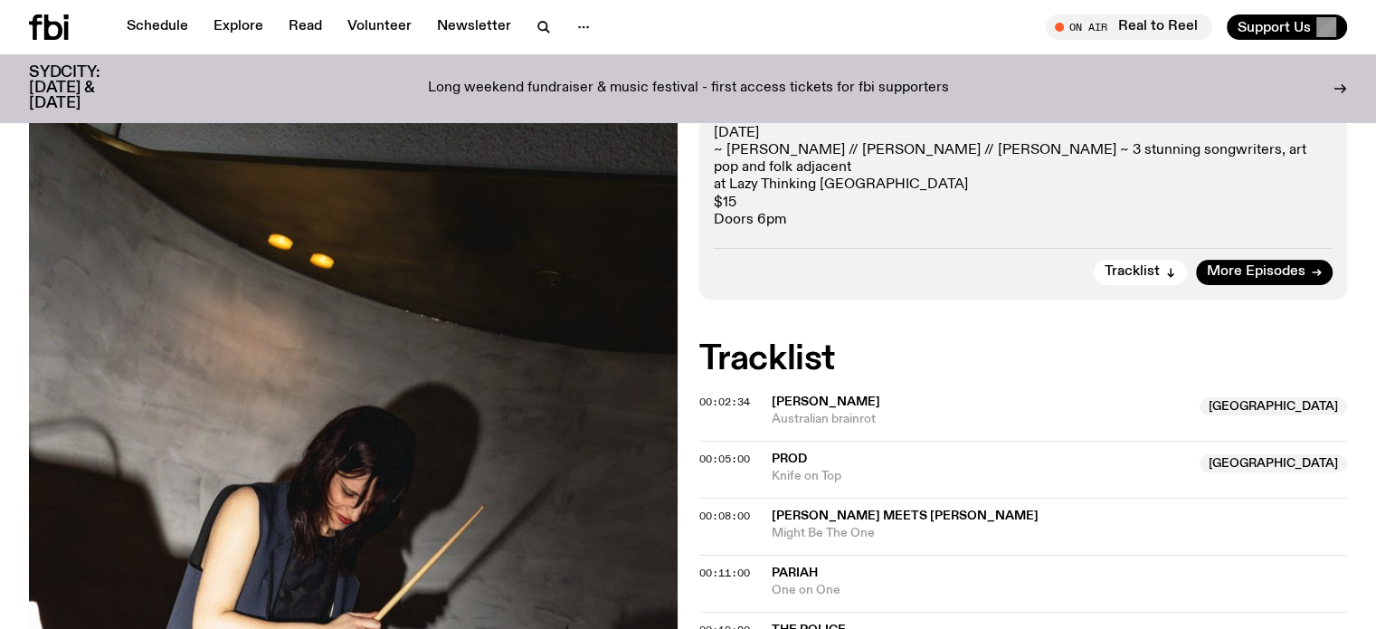
scroll to position [537, 0]
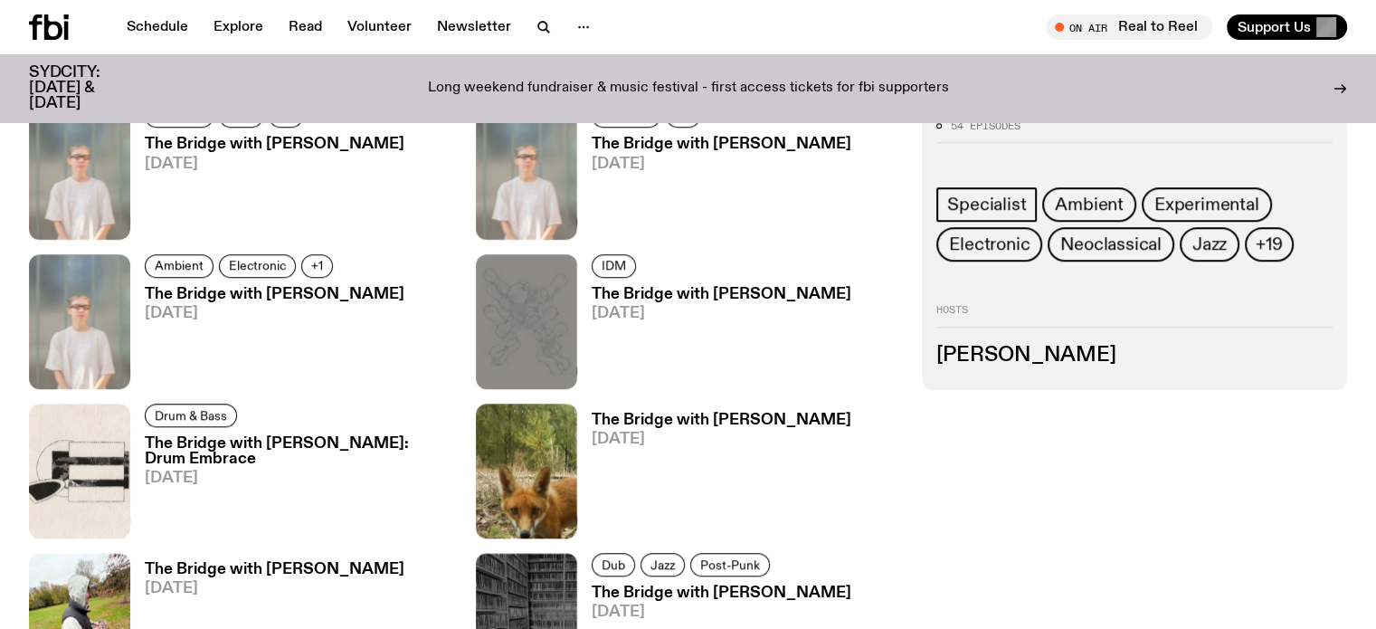
scroll to position [989, 0]
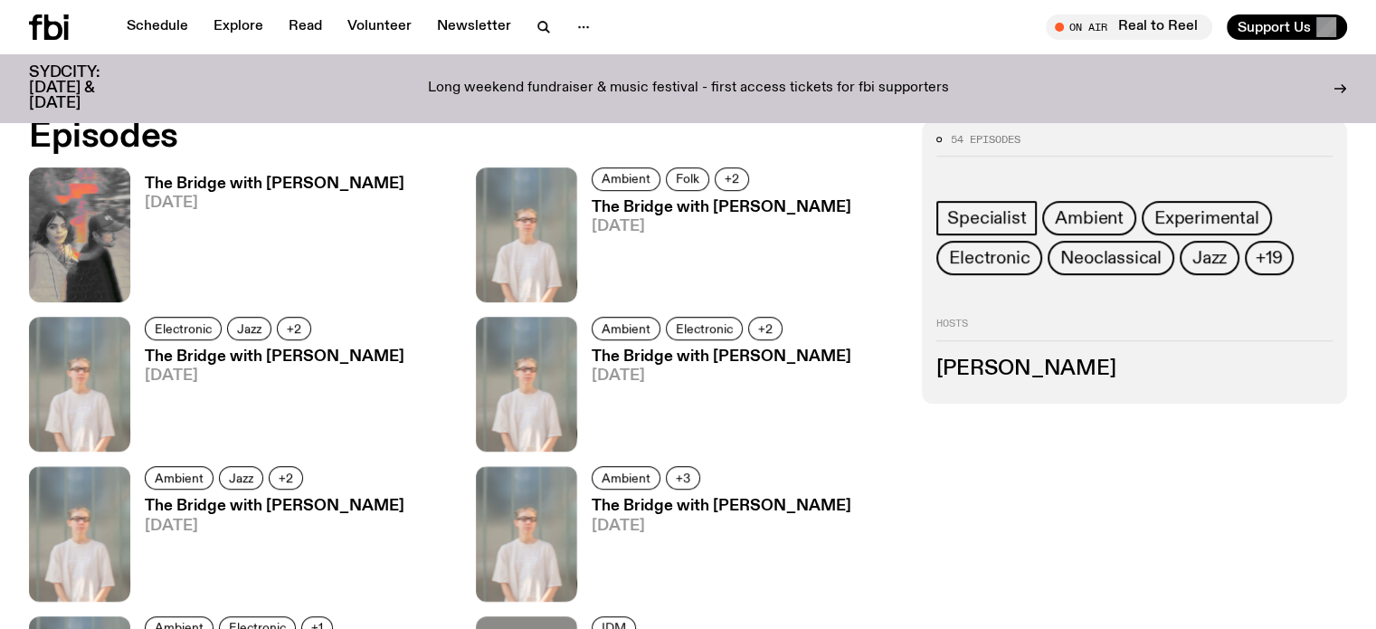
click at [195, 192] on h3 "The Bridge with [PERSON_NAME]" at bounding box center [275, 183] width 260 height 15
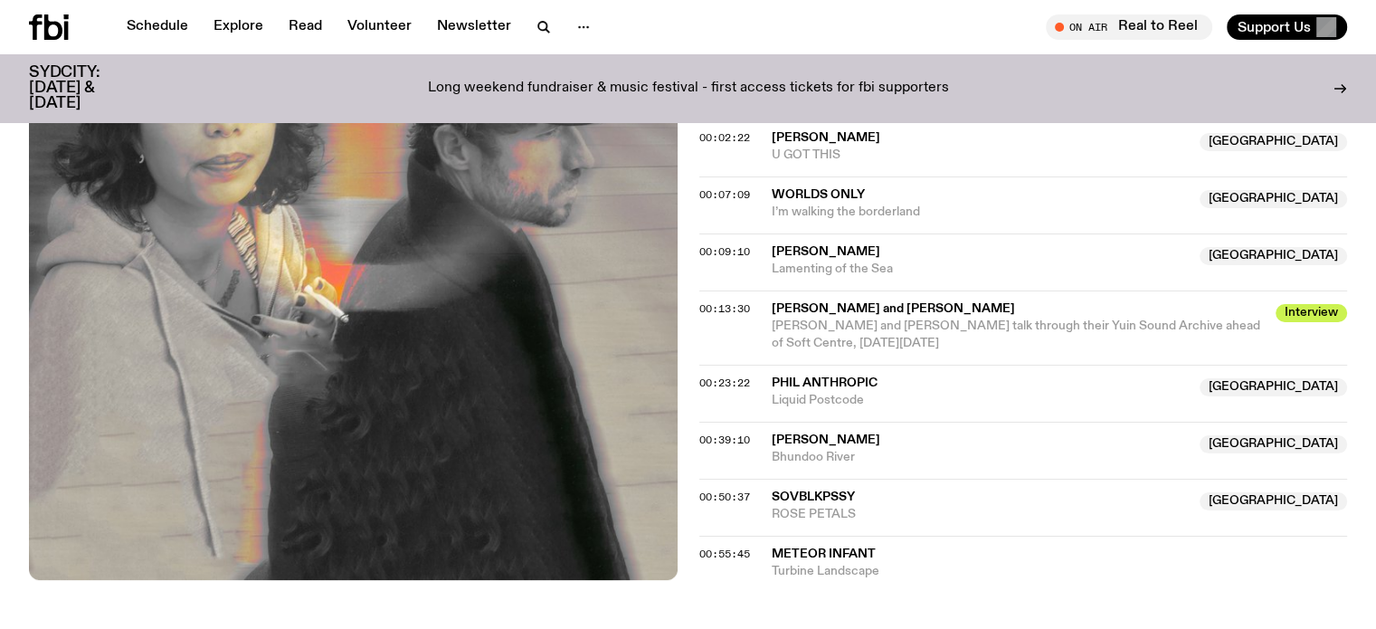
scroll to position [804, 0]
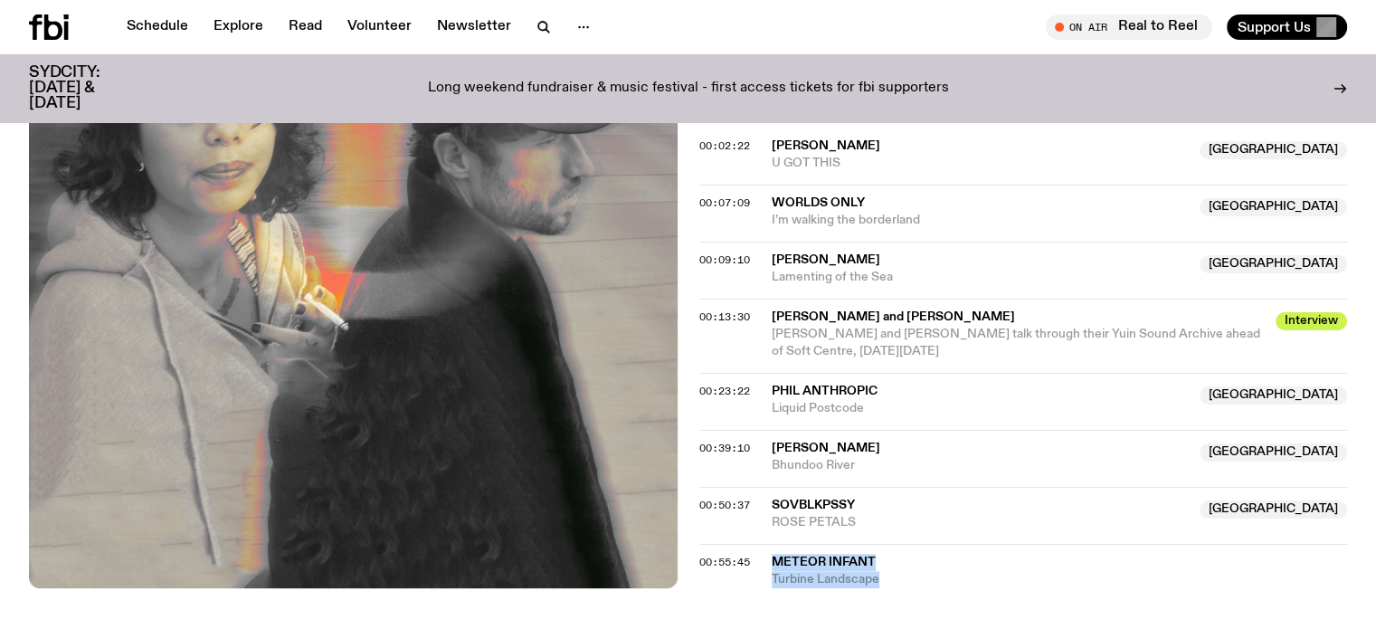
drag, startPoint x: 766, startPoint y: 561, endPoint x: 887, endPoint y: 576, distance: 122.2
click at [887, 576] on div "00:55:45 Meteor Infant Turbine Landscape" at bounding box center [1023, 566] width 649 height 44
copy div "Meteor Infant Turbine Landscape"
